Goal: Information Seeking & Learning: Learn about a topic

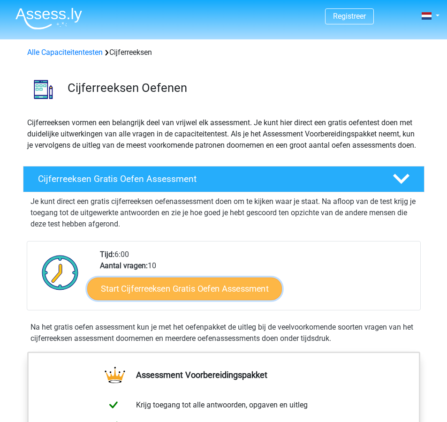
click at [169, 300] on link "Start Cijferreeksen Gratis Oefen Assessment" at bounding box center [184, 288] width 195 height 23
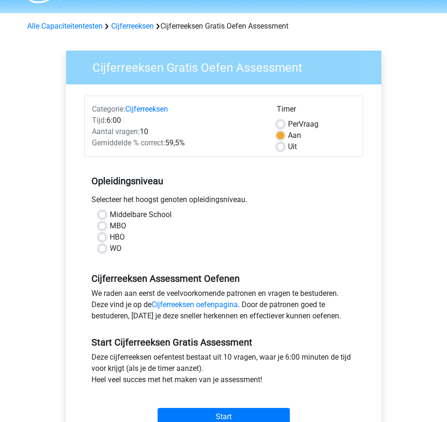
scroll to position [32, 0]
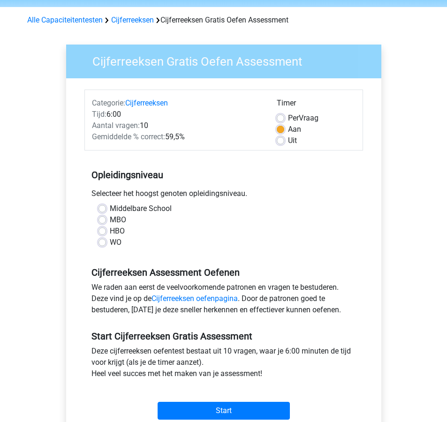
click at [115, 240] on label "WO" at bounding box center [116, 242] width 12 height 11
click at [106, 240] on input "WO" at bounding box center [102, 241] width 8 height 9
radio input "true"
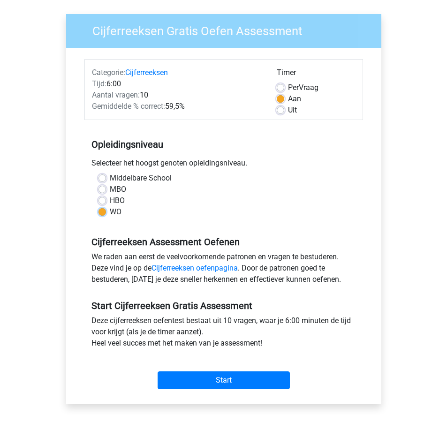
scroll to position [110, 0]
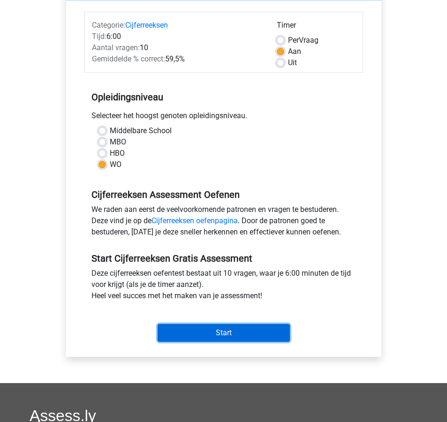
click at [174, 330] on input "Start" at bounding box center [224, 333] width 132 height 18
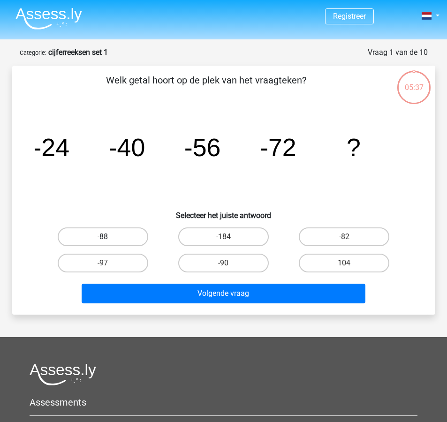
click at [122, 240] on label "-88" at bounding box center [103, 236] width 91 height 19
click at [109, 240] on input "-88" at bounding box center [106, 240] width 6 height 6
radio input "true"
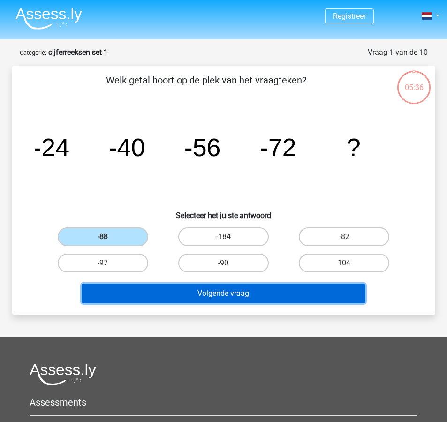
click at [196, 292] on button "Volgende vraag" at bounding box center [224, 294] width 284 height 20
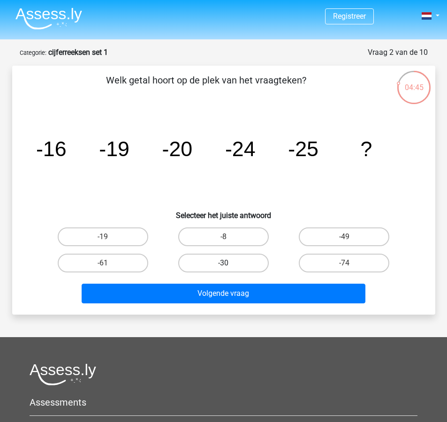
click at [223, 264] on label "-30" at bounding box center [223, 263] width 91 height 19
click at [223, 264] on input "-30" at bounding box center [226, 266] width 6 height 6
radio input "true"
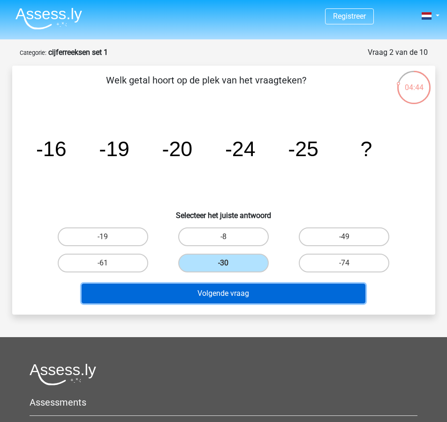
click at [229, 296] on button "Volgende vraag" at bounding box center [224, 294] width 284 height 20
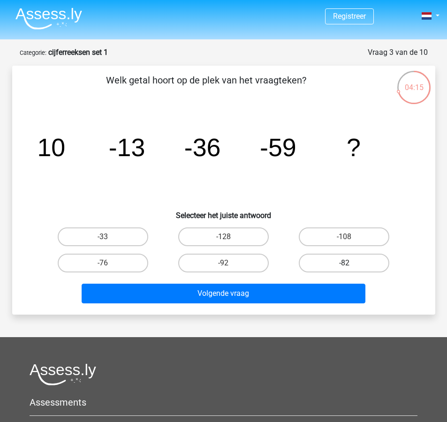
click at [347, 261] on label "-82" at bounding box center [344, 263] width 91 height 19
click at [347, 263] on input "-82" at bounding box center [347, 266] width 6 height 6
radio input "true"
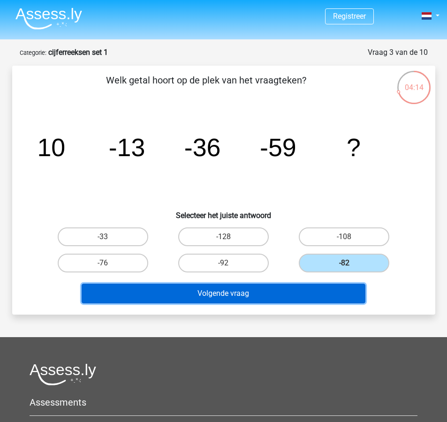
click at [318, 294] on button "Volgende vraag" at bounding box center [224, 294] width 284 height 20
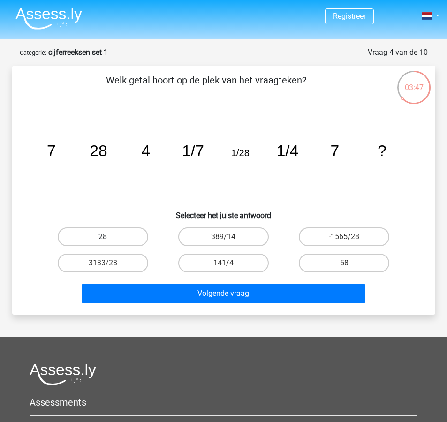
click at [136, 236] on label "28" at bounding box center [103, 236] width 91 height 19
click at [109, 237] on input "28" at bounding box center [106, 240] width 6 height 6
radio input "true"
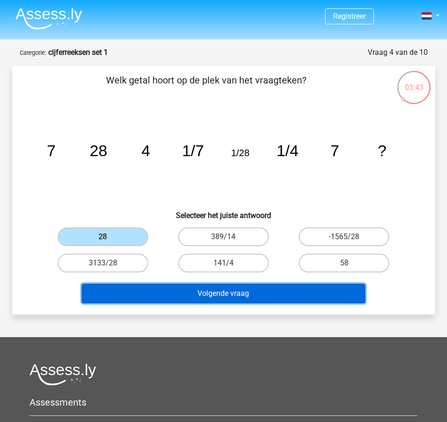
click at [197, 292] on button "Volgende vraag" at bounding box center [224, 294] width 284 height 20
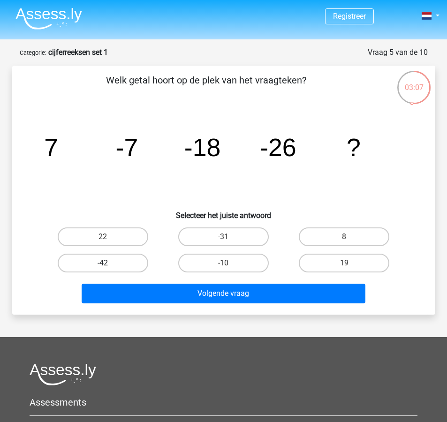
click at [139, 264] on label "-42" at bounding box center [103, 263] width 91 height 19
click at [109, 264] on input "-42" at bounding box center [106, 266] width 6 height 6
radio input "true"
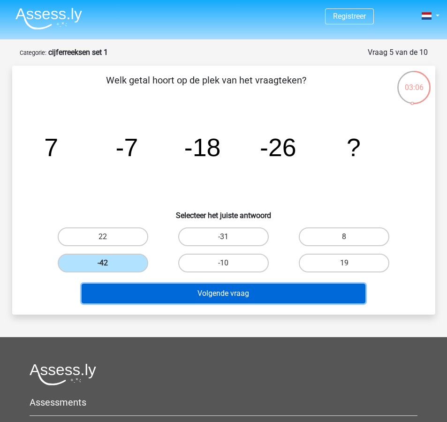
click at [148, 288] on button "Volgende vraag" at bounding box center [224, 294] width 284 height 20
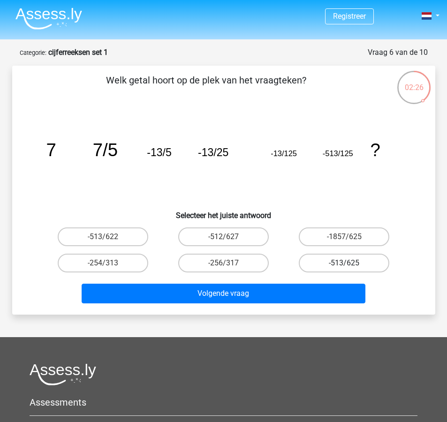
click at [330, 264] on label "-513/625" at bounding box center [344, 263] width 91 height 19
click at [344, 264] on input "-513/625" at bounding box center [347, 266] width 6 height 6
radio input "true"
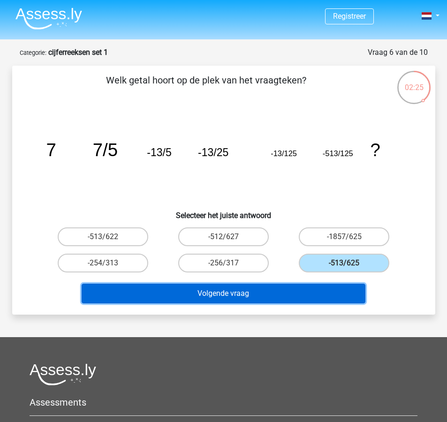
click at [314, 293] on button "Volgende vraag" at bounding box center [224, 294] width 284 height 20
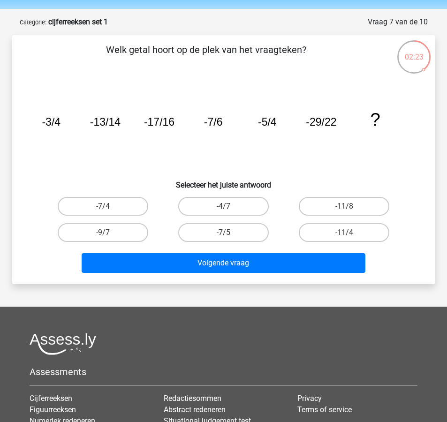
scroll to position [28, 0]
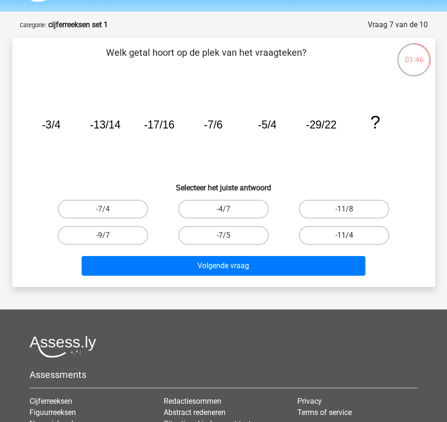
click at [357, 234] on label "-11/4" at bounding box center [344, 235] width 91 height 19
click at [350, 235] on input "-11/4" at bounding box center [347, 238] width 6 height 6
radio input "true"
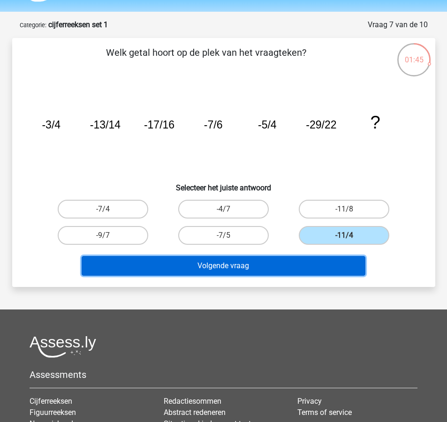
click at [338, 268] on button "Volgende vraag" at bounding box center [224, 266] width 284 height 20
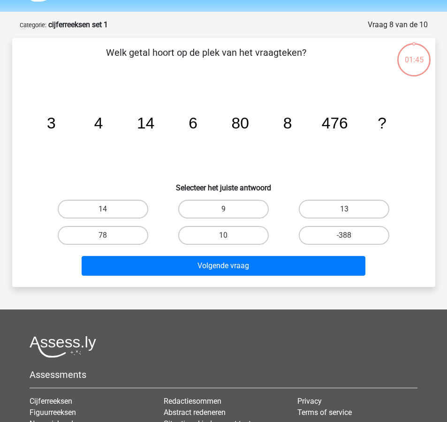
scroll to position [47, 0]
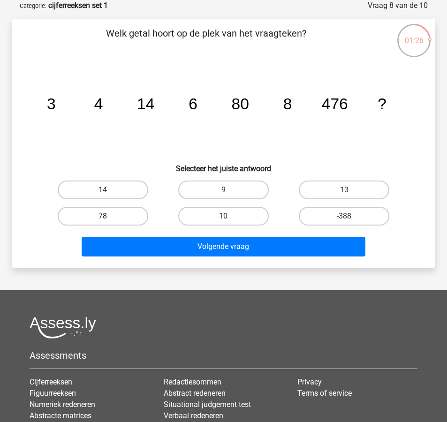
click at [123, 214] on label "78" at bounding box center [103, 216] width 91 height 19
click at [109, 216] on input "78" at bounding box center [106, 219] width 6 height 6
radio input "true"
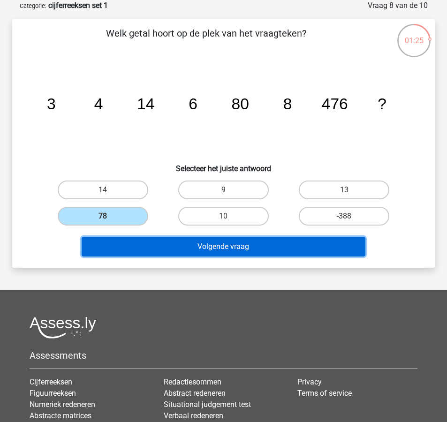
click at [170, 247] on button "Volgende vraag" at bounding box center [224, 247] width 284 height 20
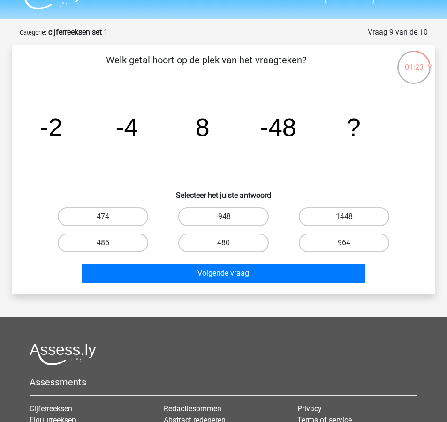
scroll to position [19, 0]
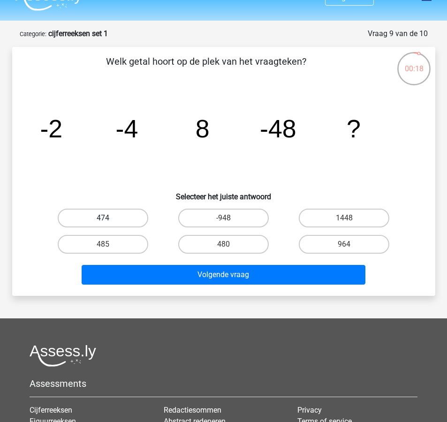
click at [118, 217] on label "474" at bounding box center [103, 218] width 91 height 19
click at [109, 218] on input "474" at bounding box center [106, 221] width 6 height 6
radio input "true"
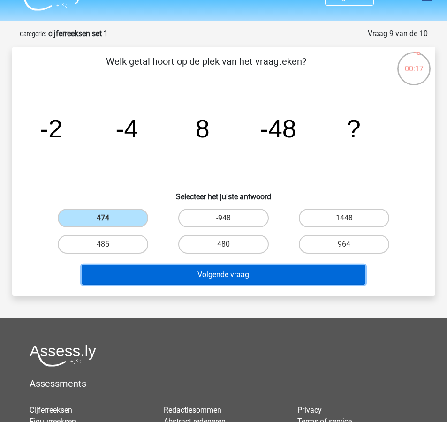
click at [165, 273] on button "Volgende vraag" at bounding box center [224, 275] width 284 height 20
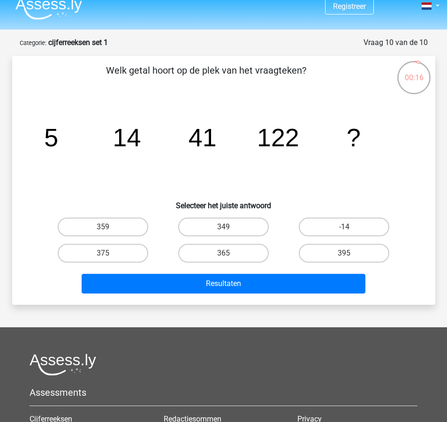
scroll to position [0, 0]
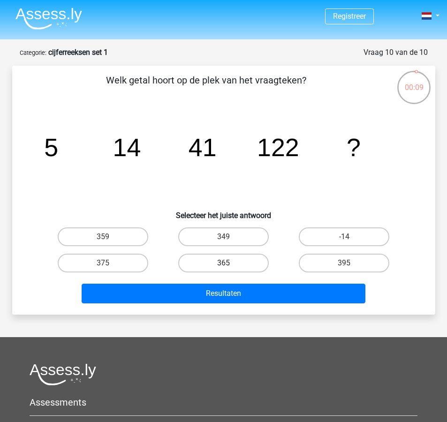
click at [216, 264] on label "365" at bounding box center [223, 263] width 91 height 19
click at [223, 264] on input "365" at bounding box center [226, 266] width 6 height 6
radio input "true"
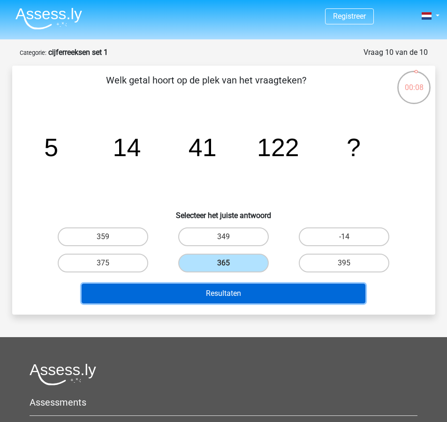
click at [219, 299] on button "Resultaten" at bounding box center [224, 294] width 284 height 20
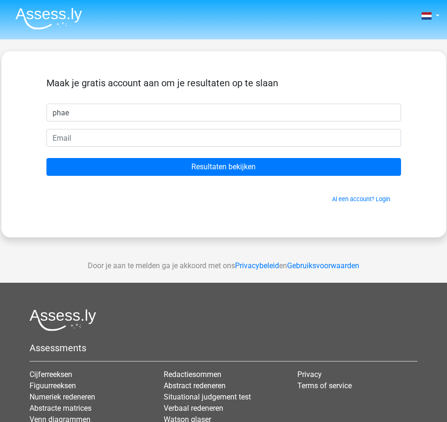
type input "Phae"
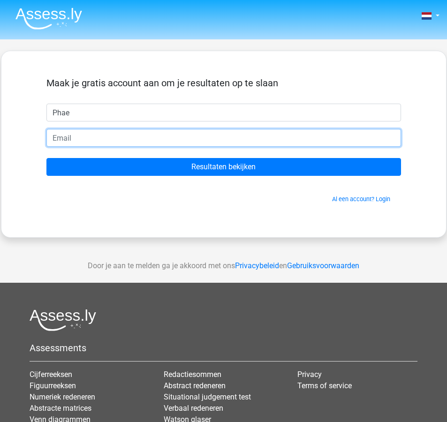
click at [156, 140] on input "email" at bounding box center [223, 138] width 355 height 18
type input "phaelouman@gmail.com"
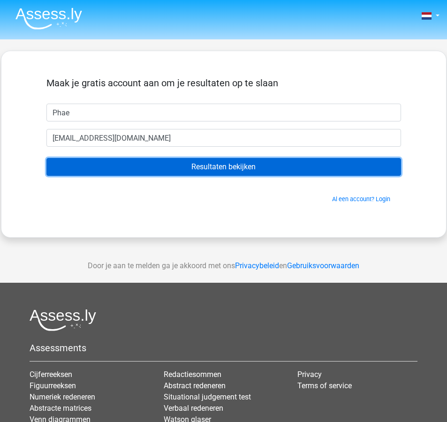
click at [163, 168] on input "Resultaten bekijken" at bounding box center [223, 167] width 355 height 18
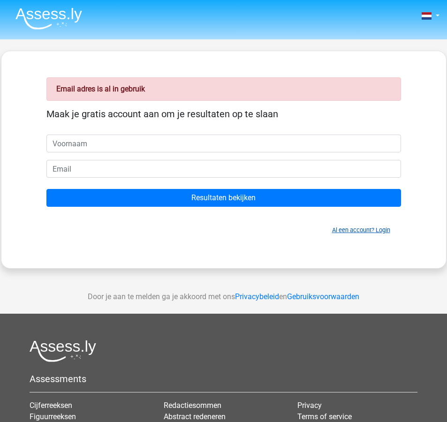
click at [379, 228] on link "Al een account? Login" at bounding box center [361, 229] width 58 height 7
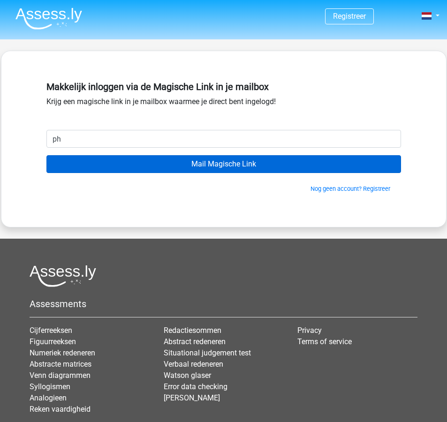
type input "[EMAIL_ADDRESS][DOMAIN_NAME]"
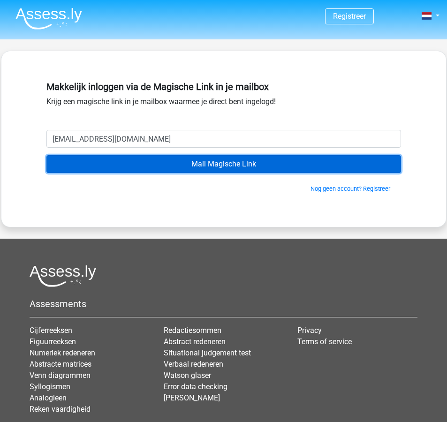
click at [183, 165] on input "Mail Magische Link" at bounding box center [223, 164] width 355 height 18
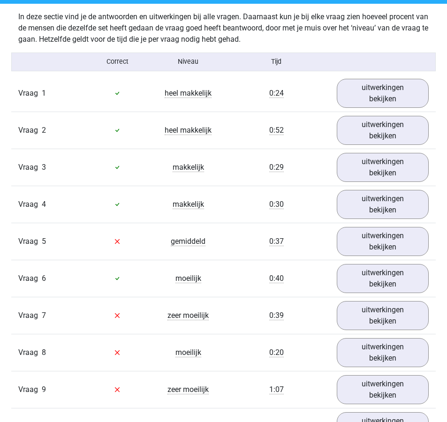
scroll to position [780, 0]
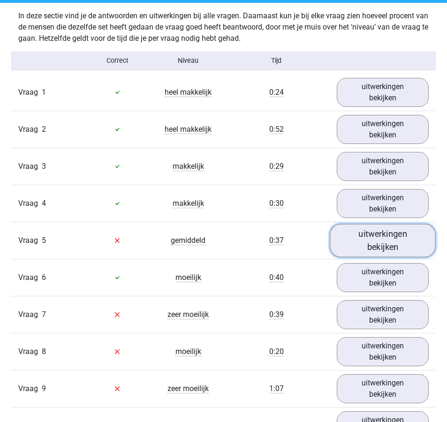
click at [379, 240] on link "uitwerkingen bekijken" at bounding box center [383, 240] width 106 height 33
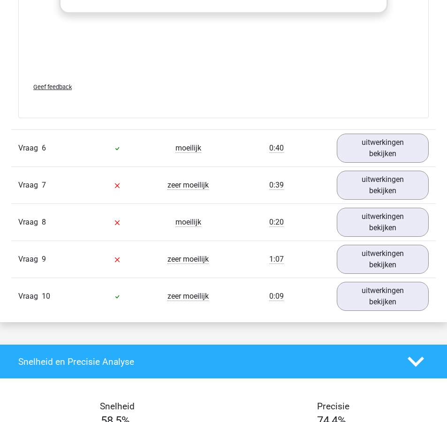
scroll to position [1491, 0]
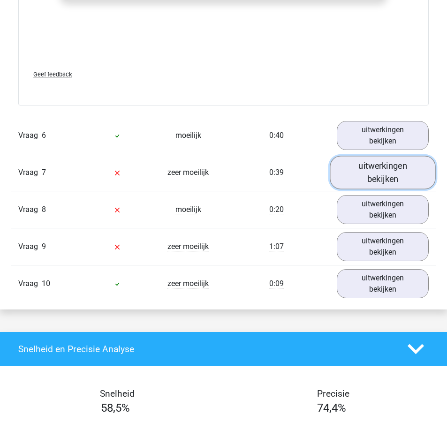
click at [370, 176] on link "uitwerkingen bekijken" at bounding box center [383, 172] width 106 height 33
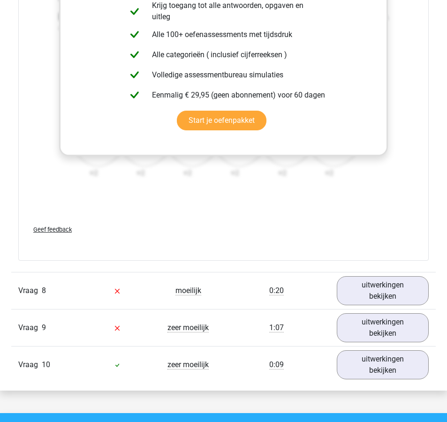
scroll to position [2045, 0]
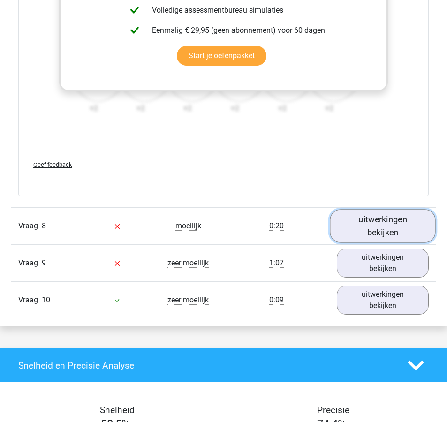
click at [362, 234] on link "uitwerkingen bekijken" at bounding box center [383, 226] width 106 height 33
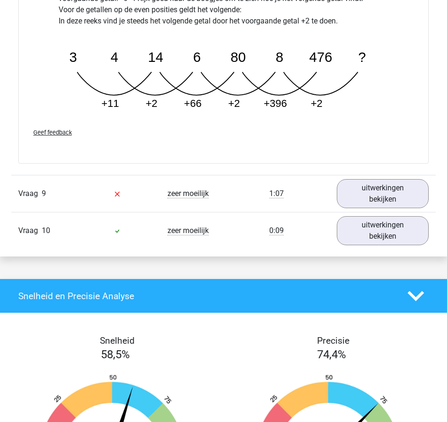
scroll to position [2573, 0]
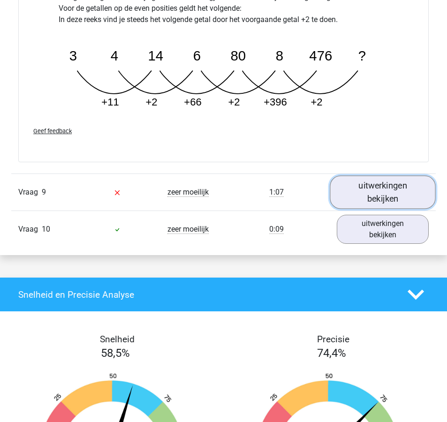
click at [374, 199] on link "uitwerkingen bekijken" at bounding box center [383, 192] width 106 height 33
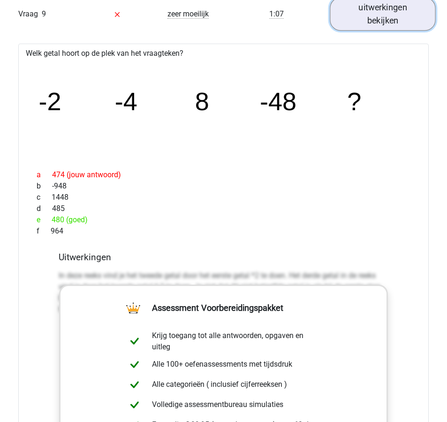
scroll to position [2750, 0]
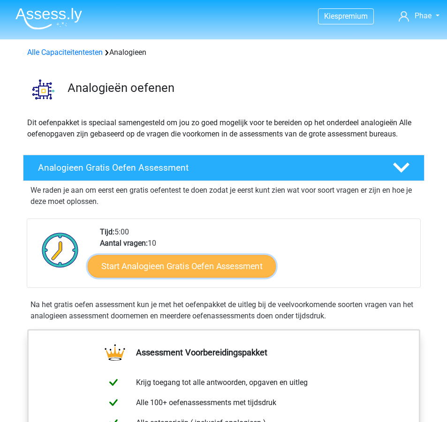
click at [160, 266] on link "Start Analogieen Gratis Oefen Assessment" at bounding box center [182, 266] width 188 height 23
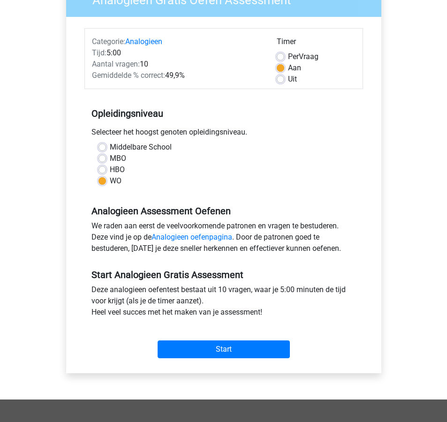
scroll to position [97, 0]
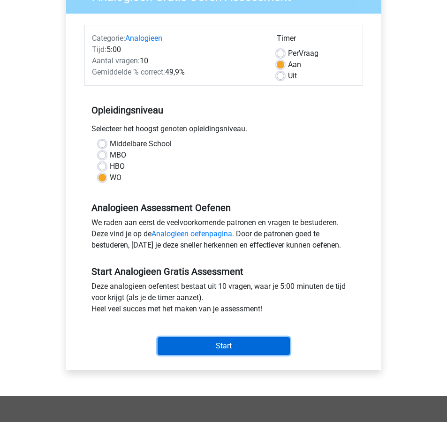
click at [233, 348] on input "Start" at bounding box center [224, 346] width 132 height 18
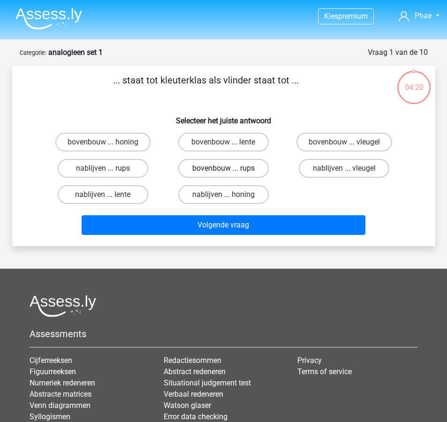
click at [257, 167] on label "bovenbouw ... rups" at bounding box center [223, 168] width 91 height 19
click at [229, 168] on input "bovenbouw ... rups" at bounding box center [226, 171] width 6 height 6
radio input "true"
click at [267, 214] on div "Volgende vraag" at bounding box center [223, 223] width 393 height 31
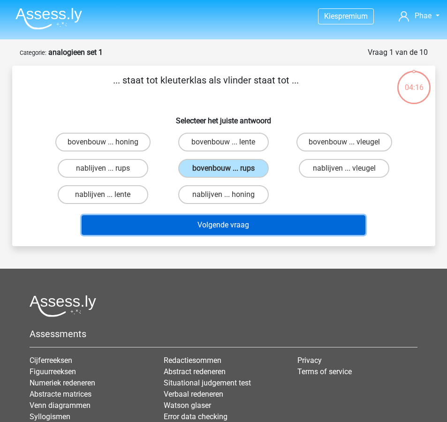
click at [243, 221] on button "Volgende vraag" at bounding box center [224, 225] width 284 height 20
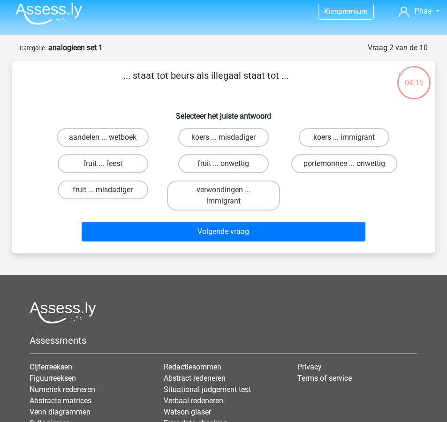
scroll to position [2, 0]
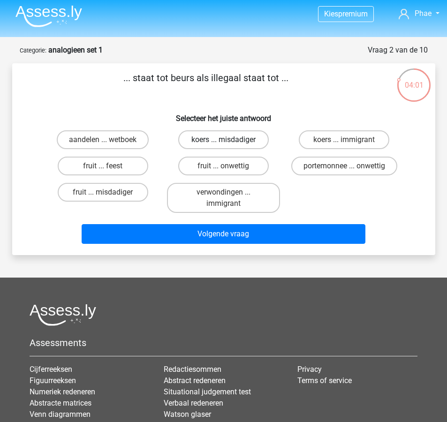
click at [223, 139] on label "koers ... misdadiger" at bounding box center [223, 139] width 91 height 19
click at [223, 140] on input "koers ... misdadiger" at bounding box center [226, 143] width 6 height 6
radio input "true"
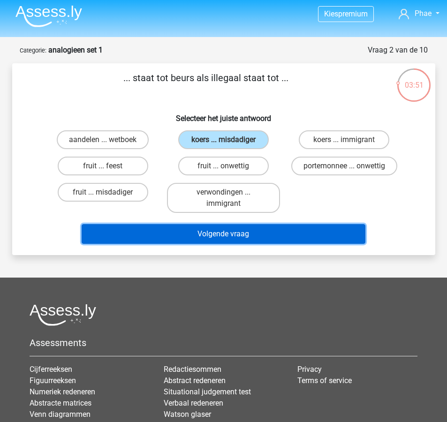
click at [253, 226] on button "Volgende vraag" at bounding box center [224, 234] width 284 height 20
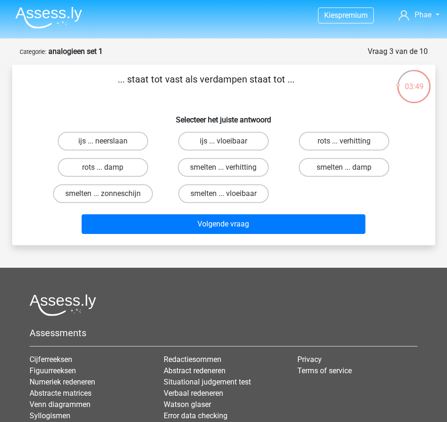
scroll to position [0, 0]
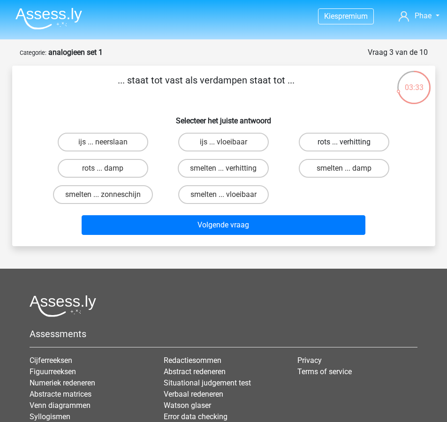
click at [354, 137] on label "rots ... verhitting" at bounding box center [344, 142] width 91 height 19
click at [350, 142] on input "rots ... verhitting" at bounding box center [347, 145] width 6 height 6
radio input "true"
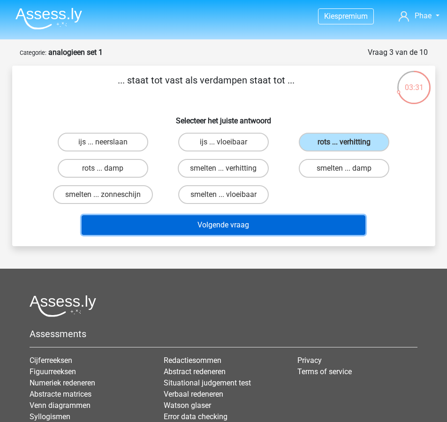
click at [314, 219] on button "Volgende vraag" at bounding box center [224, 225] width 284 height 20
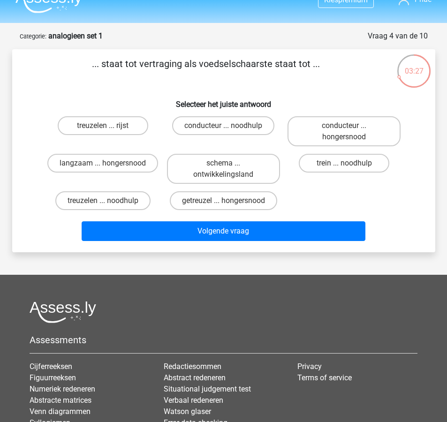
scroll to position [8, 0]
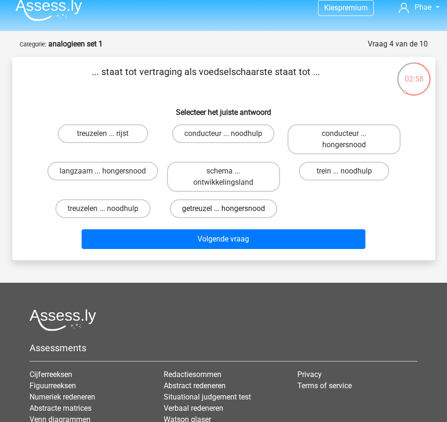
click at [246, 206] on label "getreuzel ... hongersnood" at bounding box center [223, 208] width 107 height 19
click at [229, 209] on input "getreuzel ... hongersnood" at bounding box center [226, 212] width 6 height 6
radio input "true"
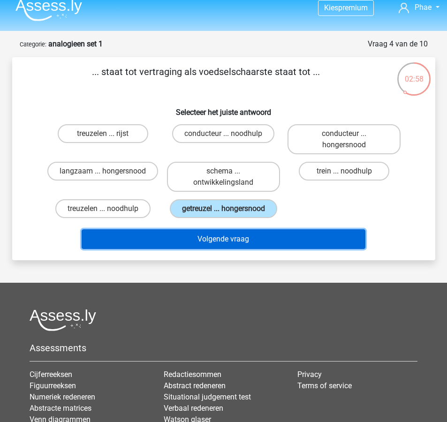
click at [251, 230] on button "Volgende vraag" at bounding box center [224, 239] width 284 height 20
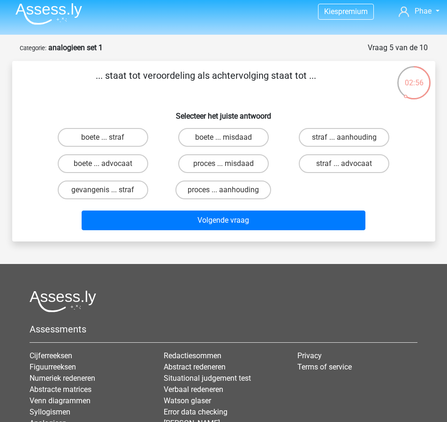
scroll to position [0, 0]
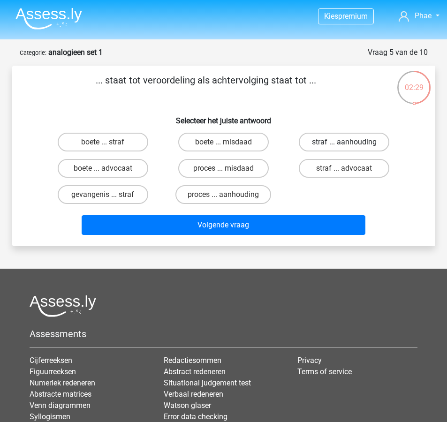
click at [332, 145] on label "straf ... aanhouding" at bounding box center [344, 142] width 91 height 19
click at [344, 145] on input "straf ... aanhouding" at bounding box center [347, 145] width 6 height 6
radio input "true"
click at [308, 239] on div "... staat tot veroordeling als achtervolging staat tot ... Selecteer het juiste…" at bounding box center [223, 156] width 423 height 181
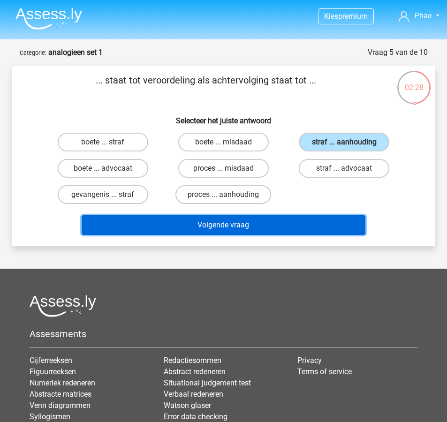
click at [308, 229] on button "Volgende vraag" at bounding box center [224, 225] width 284 height 20
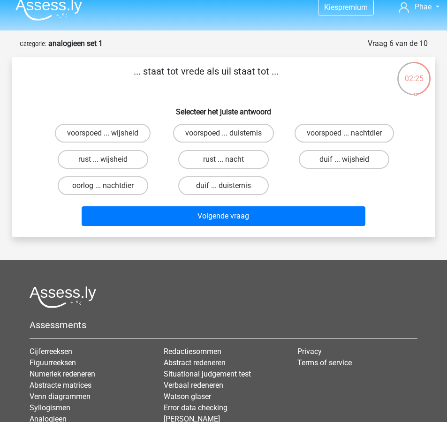
scroll to position [3, 0]
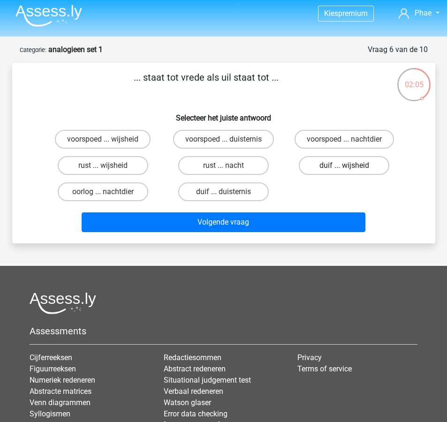
click at [329, 169] on label "duif ... wijsheid" at bounding box center [344, 165] width 91 height 19
click at [344, 169] on input "duif ... wijsheid" at bounding box center [347, 169] width 6 height 6
radio input "true"
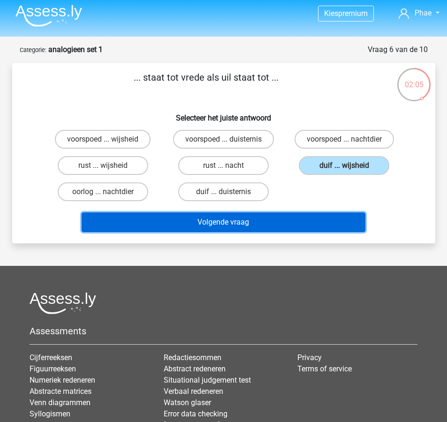
click at [316, 218] on button "Volgende vraag" at bounding box center [224, 222] width 284 height 20
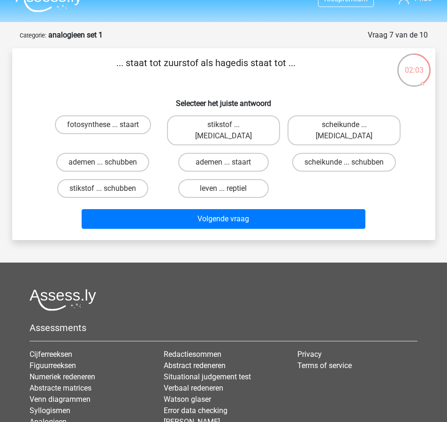
scroll to position [0, 0]
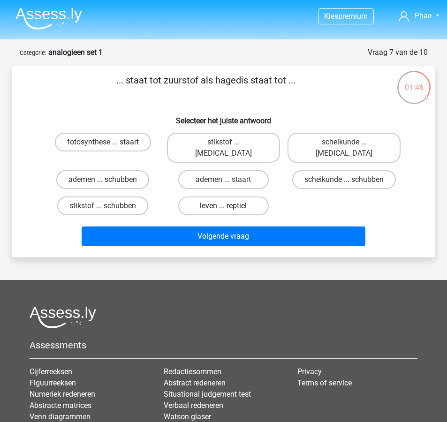
click at [241, 200] on label "leven ... reptiel" at bounding box center [223, 205] width 91 height 19
click at [229, 206] on input "leven ... reptiel" at bounding box center [226, 209] width 6 height 6
radio input "true"
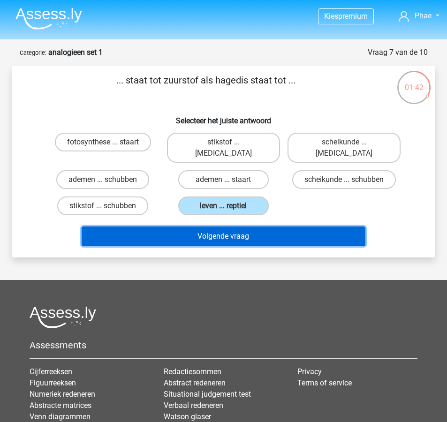
click at [237, 226] on button "Volgende vraag" at bounding box center [224, 236] width 284 height 20
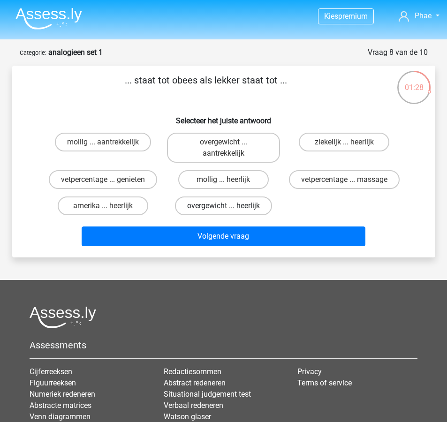
click at [233, 208] on label "overgewicht ... heerlijk" at bounding box center [223, 205] width 97 height 19
click at [229, 208] on input "overgewicht ... heerlijk" at bounding box center [226, 209] width 6 height 6
radio input "true"
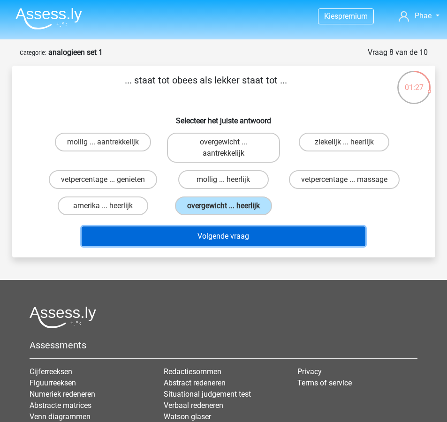
click at [243, 236] on button "Volgende vraag" at bounding box center [224, 236] width 284 height 20
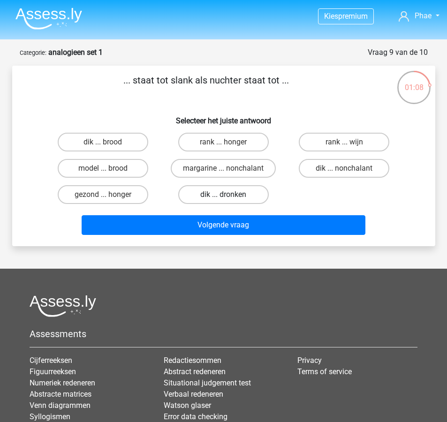
click at [240, 197] on label "dik ... dronken" at bounding box center [223, 194] width 91 height 19
click at [229, 197] on input "dik ... dronken" at bounding box center [226, 198] width 6 height 6
radio input "true"
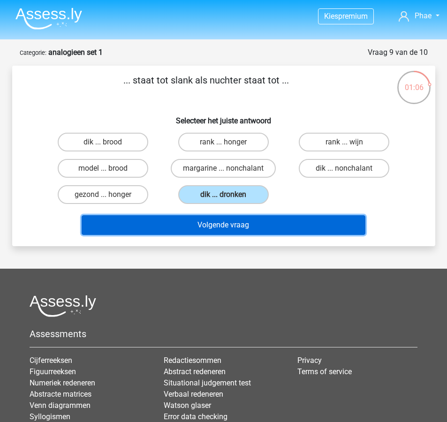
click at [234, 221] on button "Volgende vraag" at bounding box center [224, 225] width 284 height 20
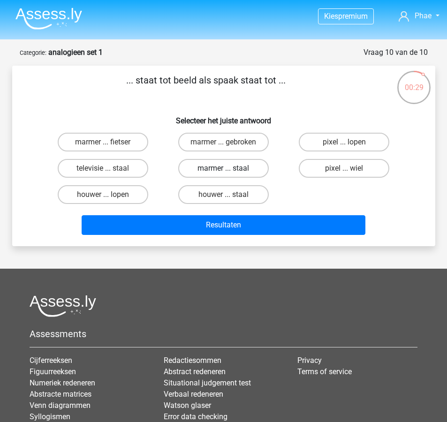
click at [247, 166] on label "marmer ... staal" at bounding box center [223, 168] width 91 height 19
click at [229, 168] on input "marmer ... staal" at bounding box center [226, 171] width 6 height 6
radio input "true"
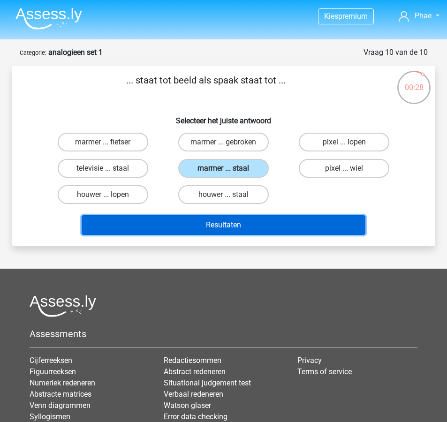
click at [252, 218] on button "Resultaten" at bounding box center [224, 225] width 284 height 20
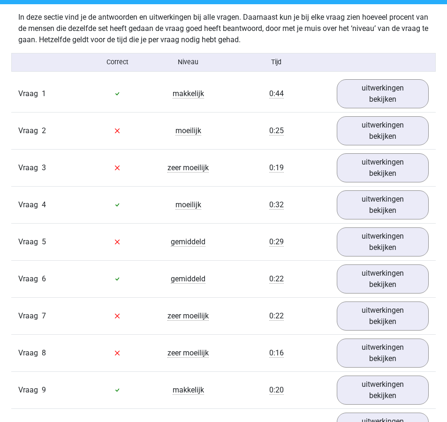
scroll to position [730, 0]
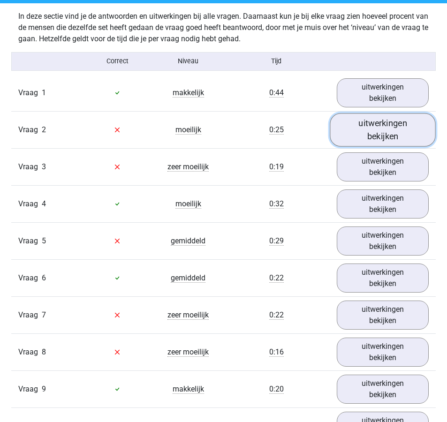
click at [365, 137] on link "uitwerkingen bekijken" at bounding box center [383, 129] width 106 height 33
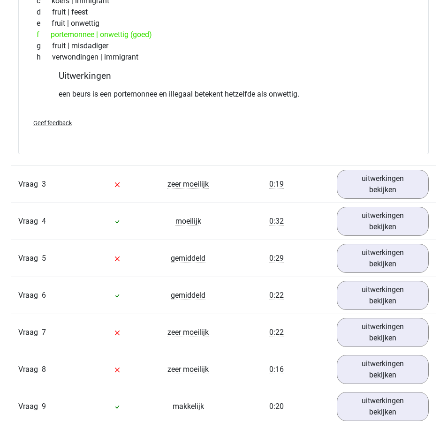
scroll to position [956, 0]
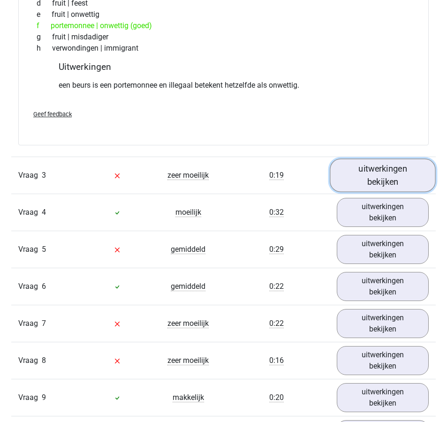
click at [342, 178] on link "uitwerkingen bekijken" at bounding box center [383, 174] width 106 height 33
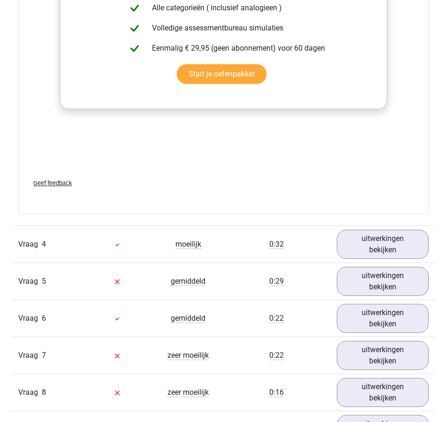
scroll to position [1425, 0]
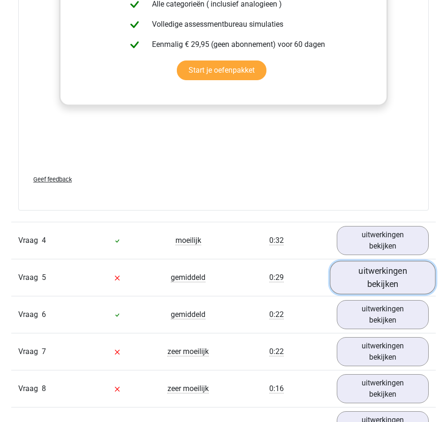
click at [358, 279] on link "uitwerkingen bekijken" at bounding box center [383, 277] width 106 height 33
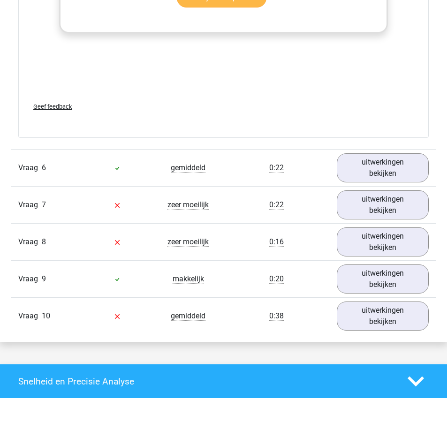
scroll to position [2070, 0]
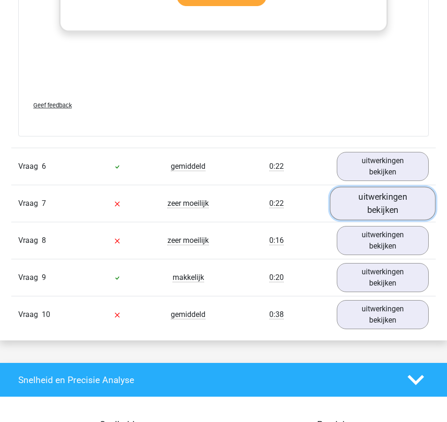
click at [386, 211] on link "uitwerkingen bekijken" at bounding box center [383, 203] width 106 height 33
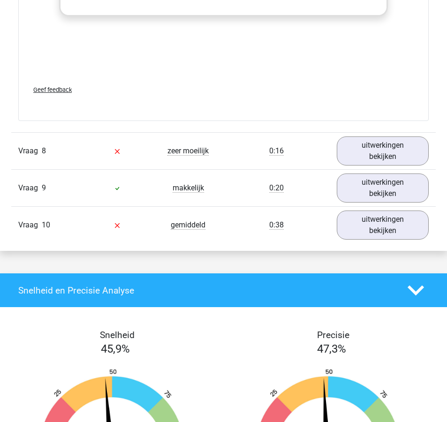
scroll to position [2663, 0]
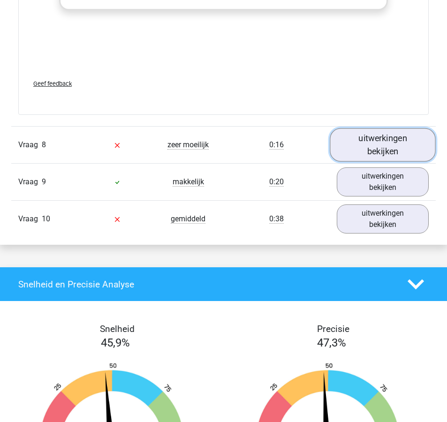
click at [372, 136] on link "uitwerkingen bekijken" at bounding box center [383, 144] width 106 height 33
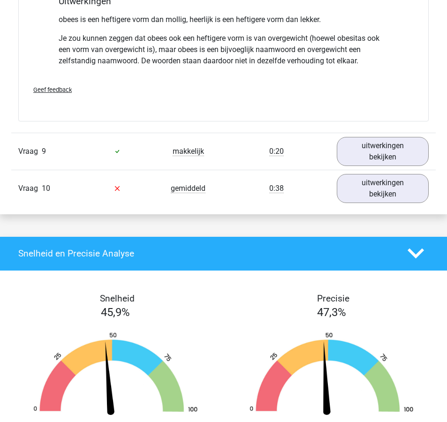
scroll to position [2997, 0]
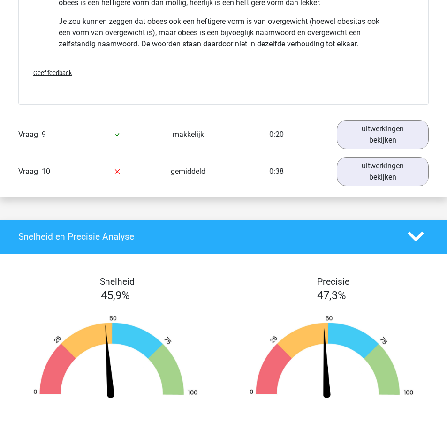
click at [375, 155] on div "Vraag 10 gemiddeld 0:38 uitwerkingen bekijken" at bounding box center [223, 171] width 424 height 37
click at [375, 162] on link "uitwerkingen bekijken" at bounding box center [383, 171] width 106 height 33
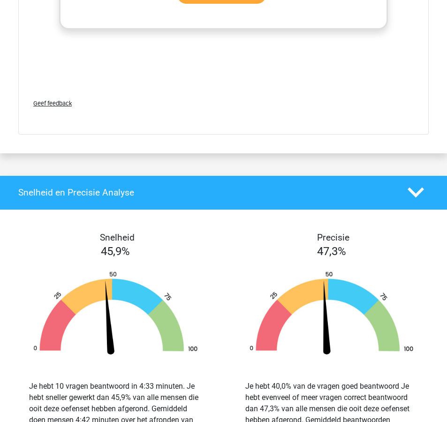
scroll to position [3552, 0]
